Goal: Use online tool/utility

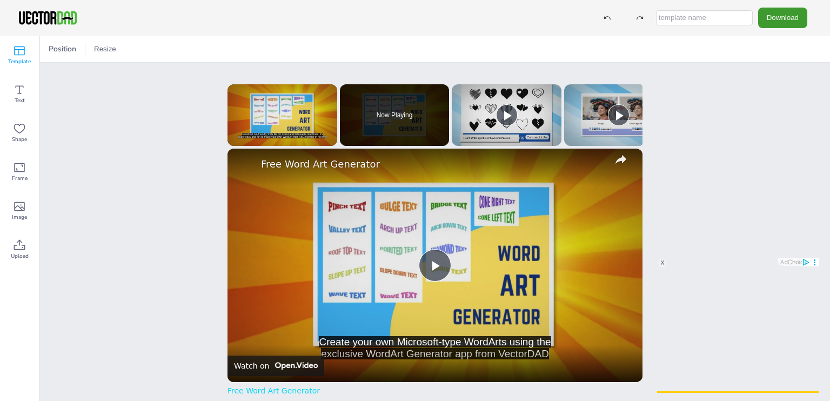
click at [18, 54] on icon at bounding box center [19, 50] width 11 height 9
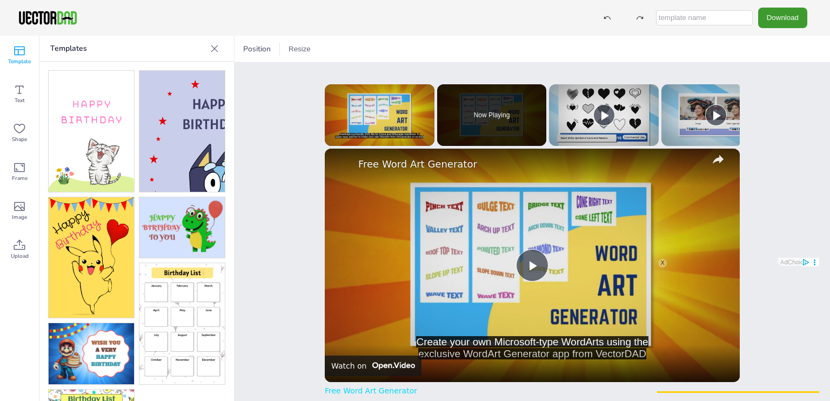
click at [188, 142] on img at bounding box center [181, 131] width 85 height 121
click at [155, 106] on img at bounding box center [181, 131] width 85 height 121
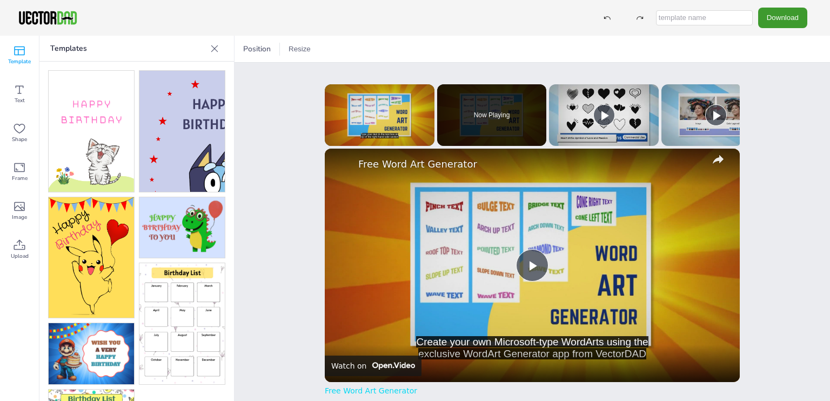
click at [155, 106] on img at bounding box center [181, 131] width 85 height 121
drag, startPoint x: 155, startPoint y: 106, endPoint x: 285, endPoint y: 124, distance: 131.9
click at [285, 124] on div "Template Text Shape Frame Image Upload Templates Upload Images Upload Position …" at bounding box center [415, 218] width 830 height 365
click at [175, 116] on img at bounding box center [181, 131] width 85 height 121
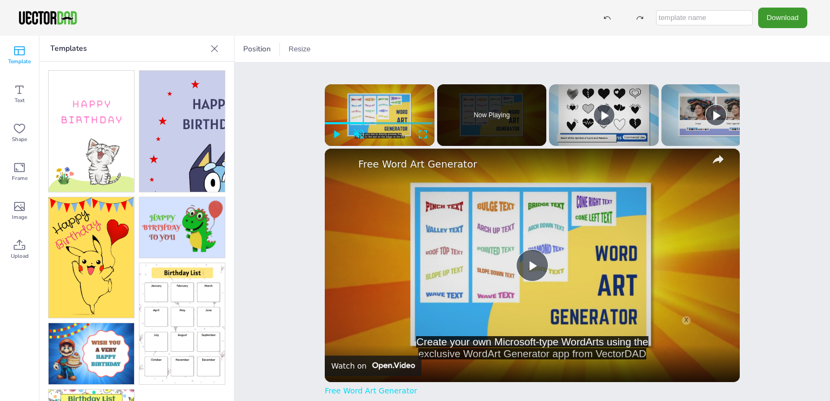
click at [175, 116] on img at bounding box center [181, 131] width 85 height 121
click at [166, 125] on img at bounding box center [181, 131] width 85 height 121
click at [168, 89] on img at bounding box center [181, 131] width 85 height 121
click at [167, 105] on img at bounding box center [181, 131] width 85 height 121
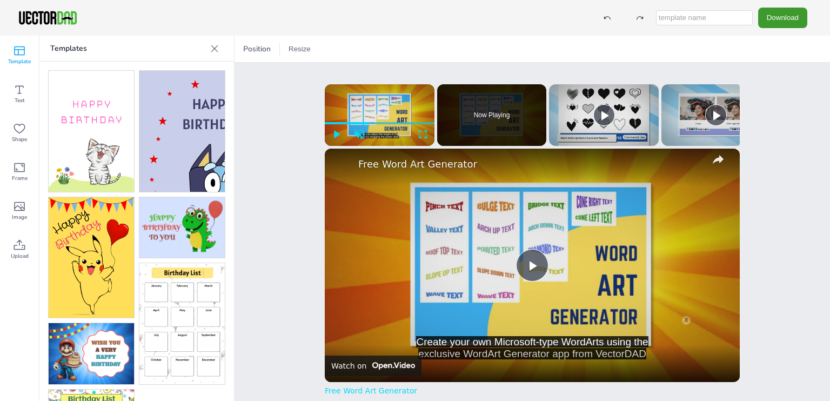
click at [167, 105] on img at bounding box center [181, 131] width 85 height 121
